Goal: Complete application form

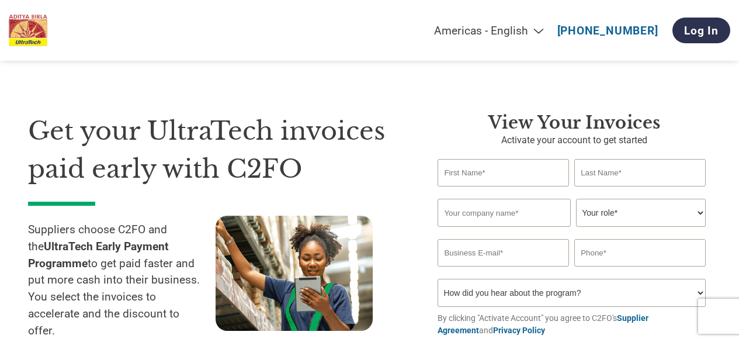
select select "en-[GEOGRAPHIC_DATA]"
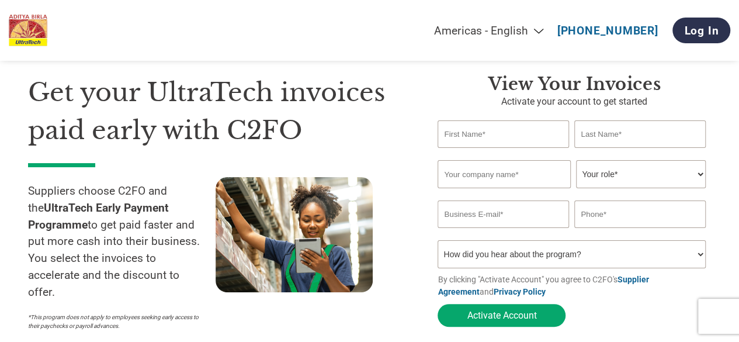
scroll to position [29, 0]
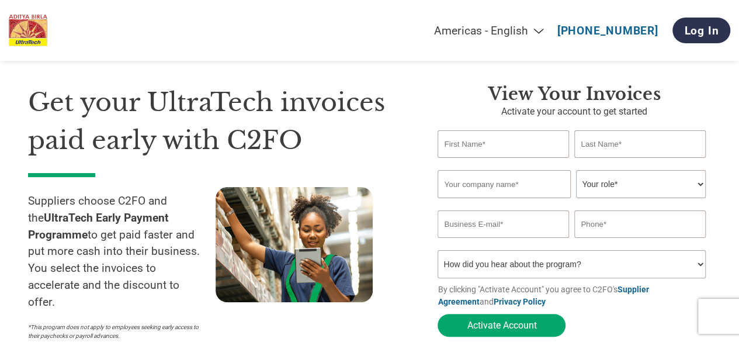
click at [495, 144] on input "text" at bounding box center [502, 143] width 131 height 27
click at [611, 147] on input "text" at bounding box center [639, 143] width 131 height 27
click at [495, 183] on input "text" at bounding box center [503, 184] width 133 height 28
click at [605, 141] on input "text" at bounding box center [639, 143] width 131 height 27
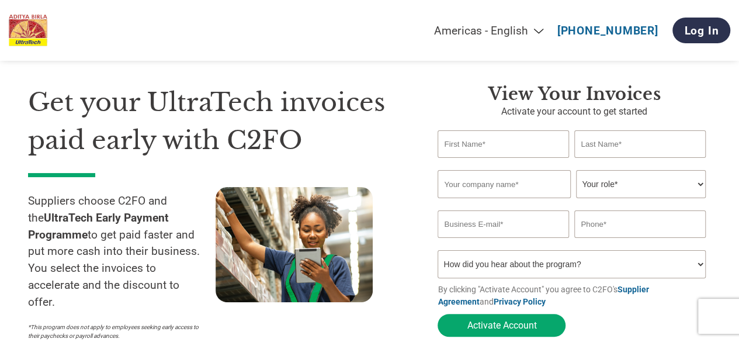
click at [508, 145] on input "text" at bounding box center [502, 143] width 131 height 27
click at [608, 154] on input "text" at bounding box center [639, 143] width 131 height 27
click at [506, 180] on input "text" at bounding box center [503, 184] width 133 height 28
click at [620, 185] on select "Your role* CFO Controller Credit Manager Finance Director Treasurer CEO Preside…" at bounding box center [640, 184] width 129 height 28
click at [522, 225] on input "email" at bounding box center [502, 223] width 131 height 27
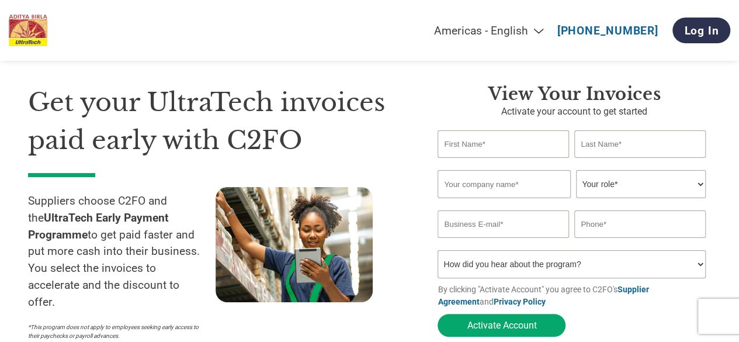
click at [619, 227] on input "text" at bounding box center [639, 223] width 131 height 27
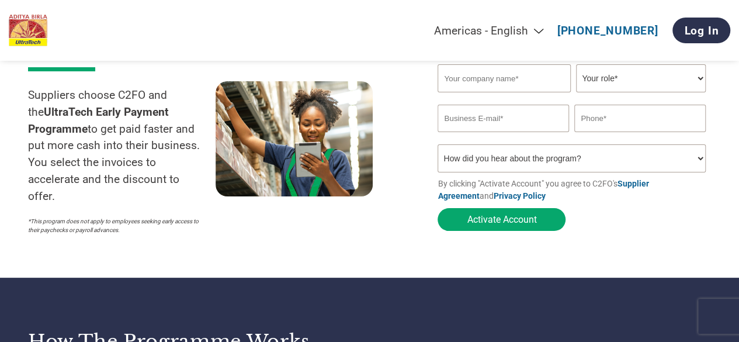
scroll to position [124, 0]
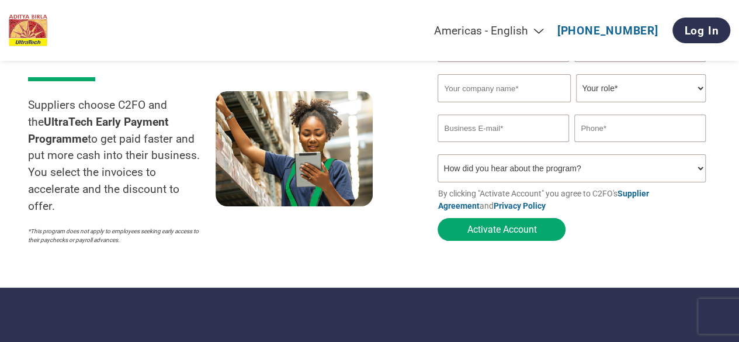
click at [572, 179] on select "How did you hear about the program? Received a letter Email Social Media Online…" at bounding box center [570, 168] width 267 height 28
